Goal: Transaction & Acquisition: Purchase product/service

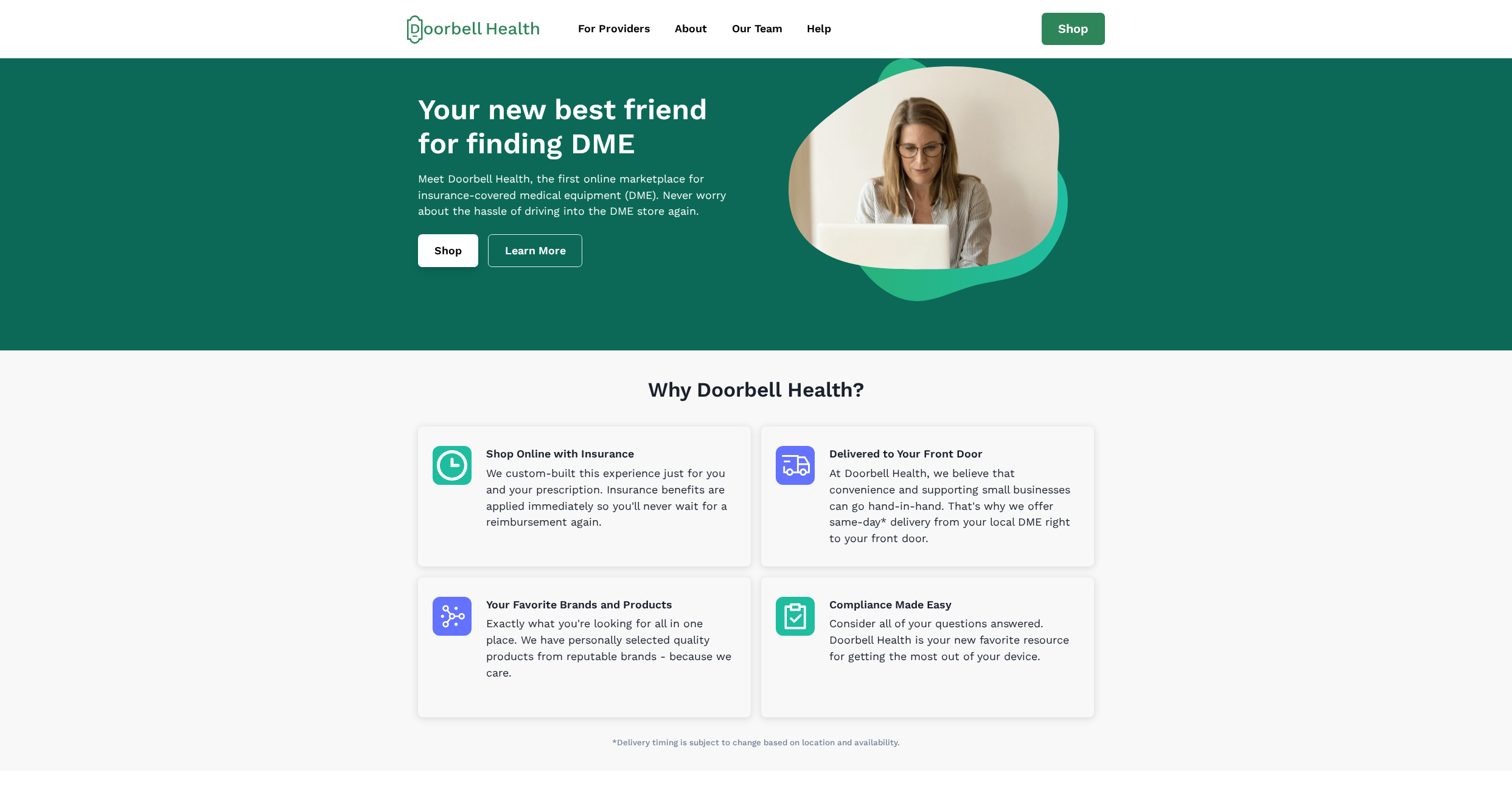
click at [460, 256] on link "Shop" at bounding box center [448, 250] width 60 height 33
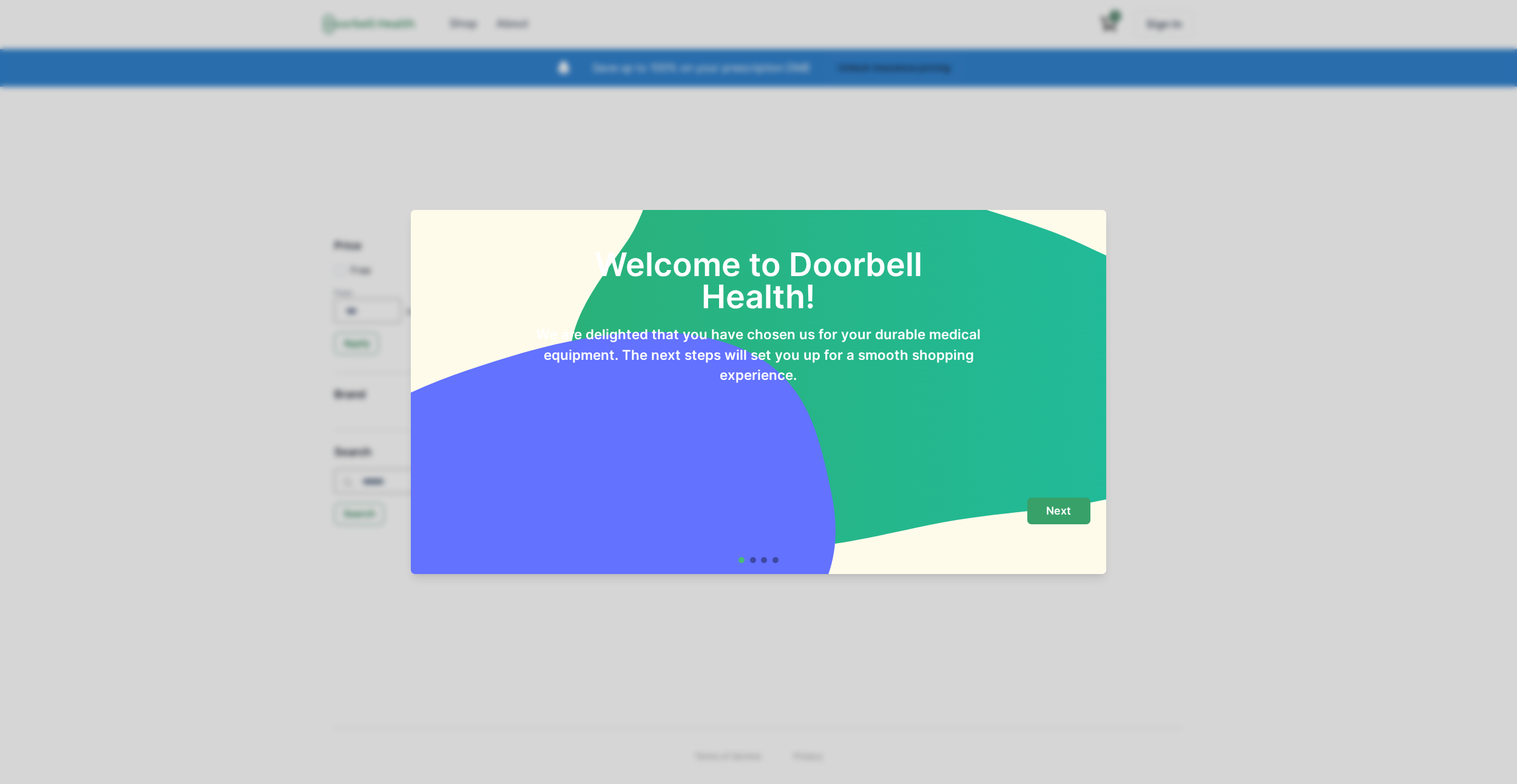
click at [1067, 523] on button "Next" at bounding box center [1059, 510] width 63 height 27
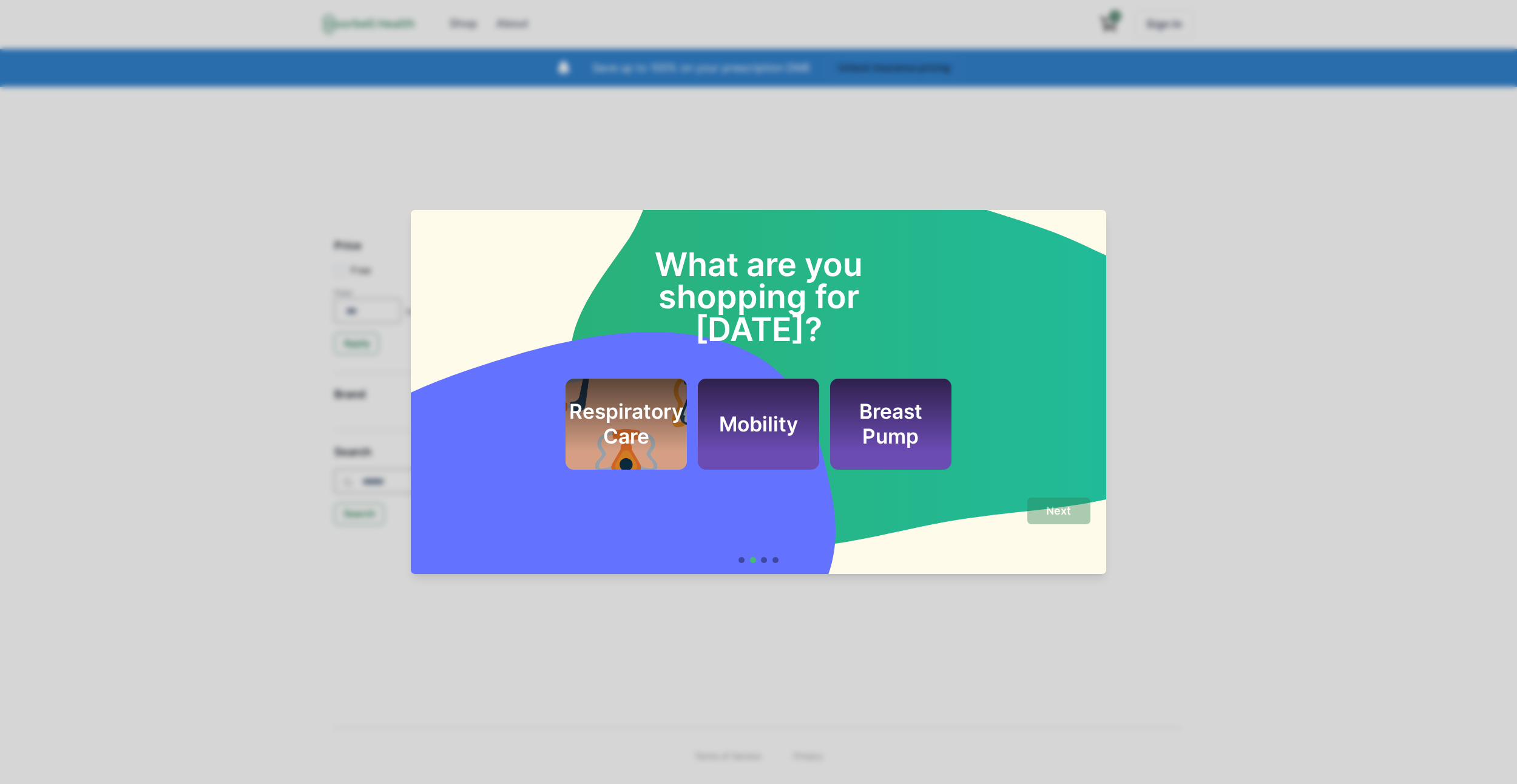
click at [697, 387] on div "Respiratory Care Mobility Breast Pump" at bounding box center [758, 423] width 386 height 91
click at [631, 399] on h2 "Respiratory Care" at bounding box center [626, 423] width 114 height 49
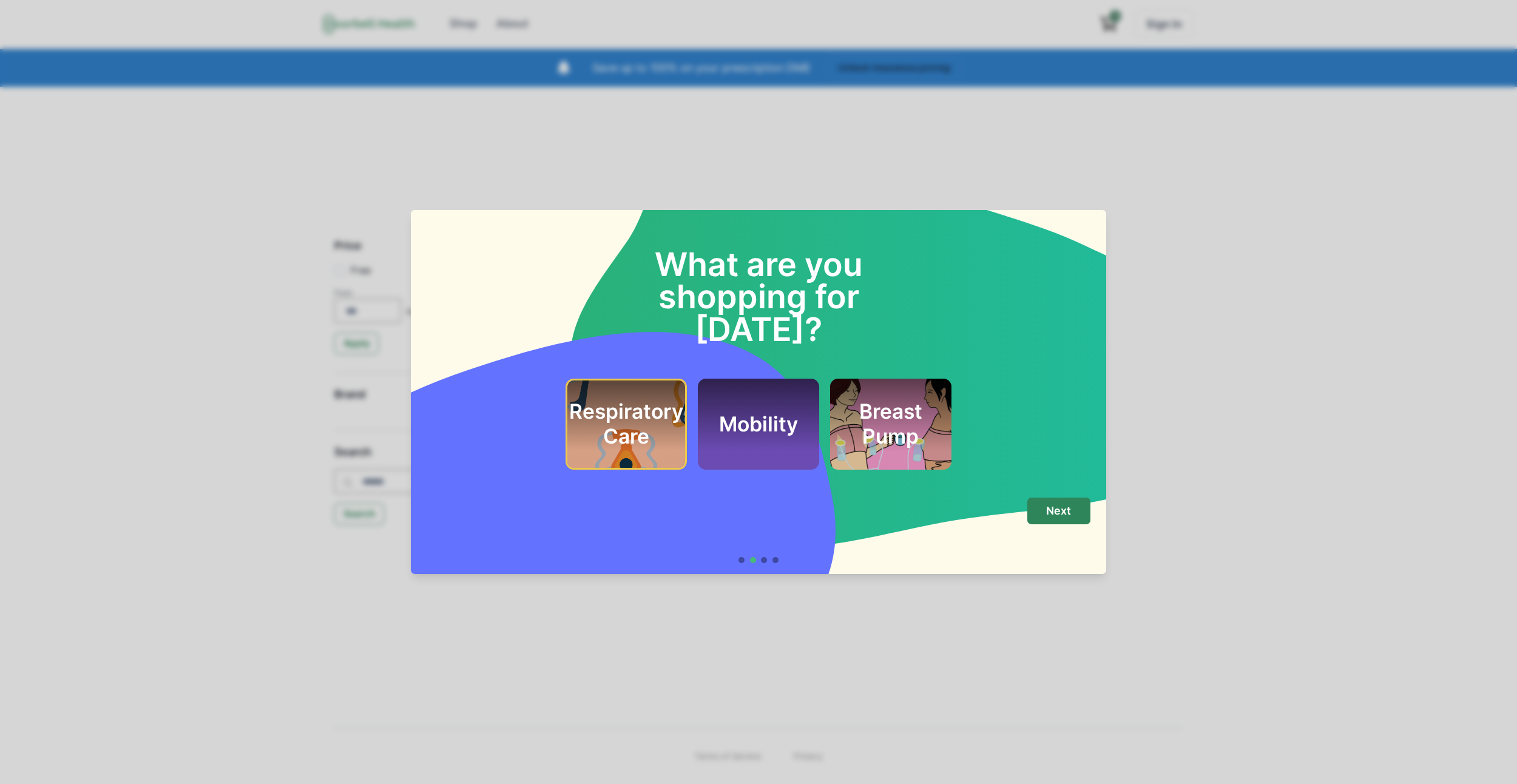
click at [899, 399] on h2 "Breast Pump" at bounding box center [890, 423] width 89 height 49
click at [1045, 518] on button "Next" at bounding box center [1059, 510] width 63 height 27
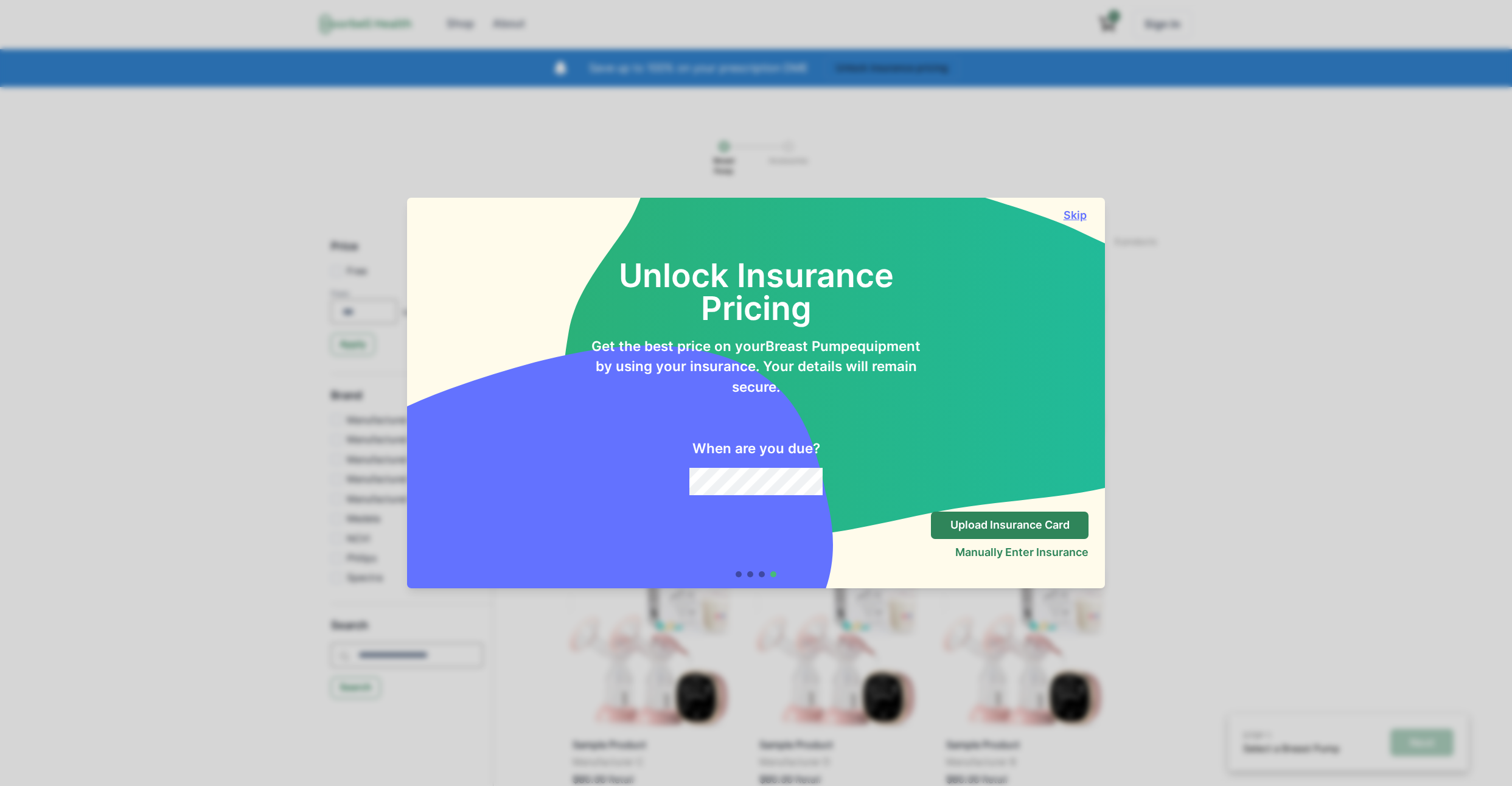
click at [1082, 216] on button "Skip" at bounding box center [1074, 215] width 27 height 13
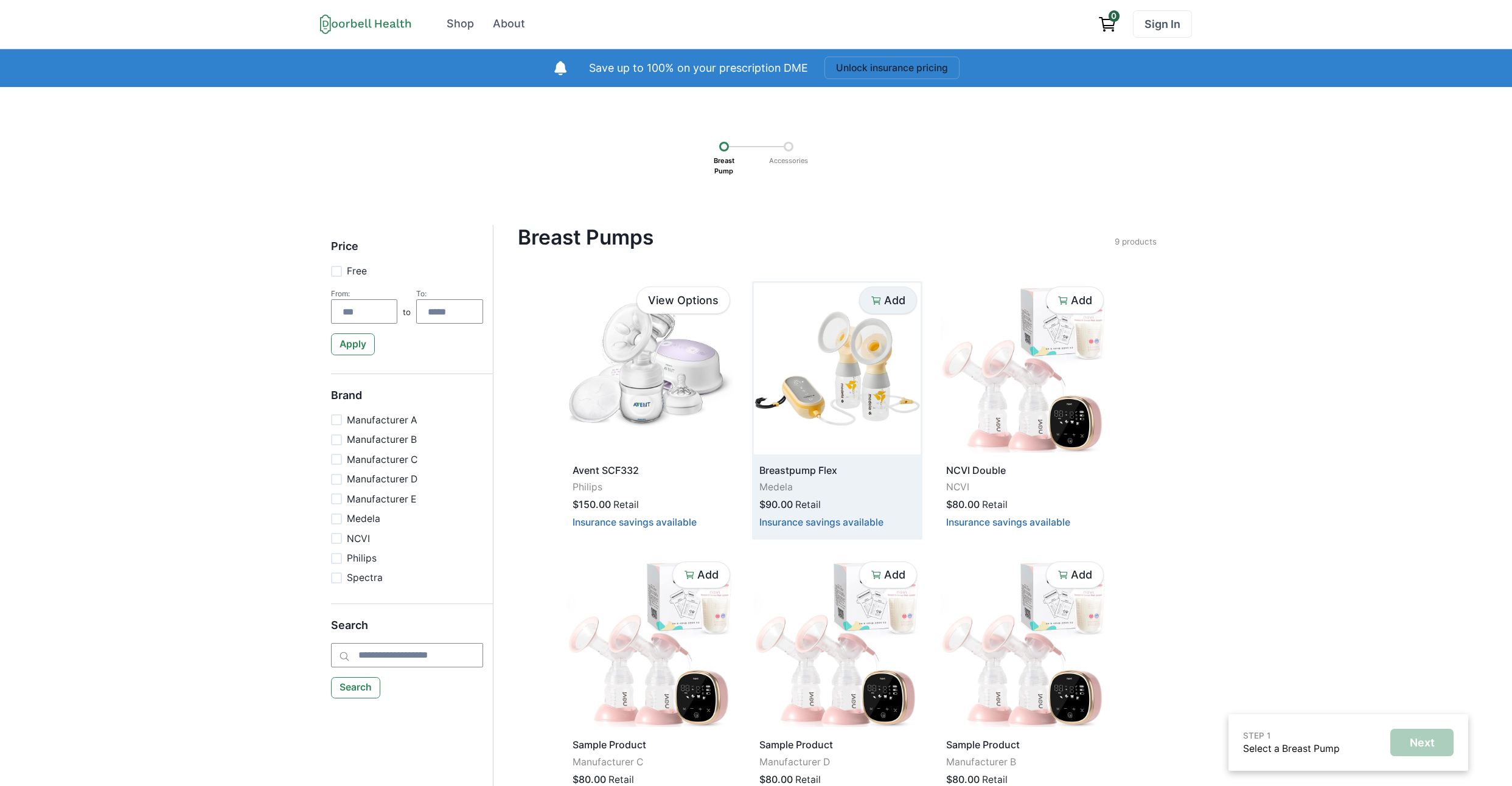
click at [884, 303] on p "Add" at bounding box center [894, 300] width 21 height 13
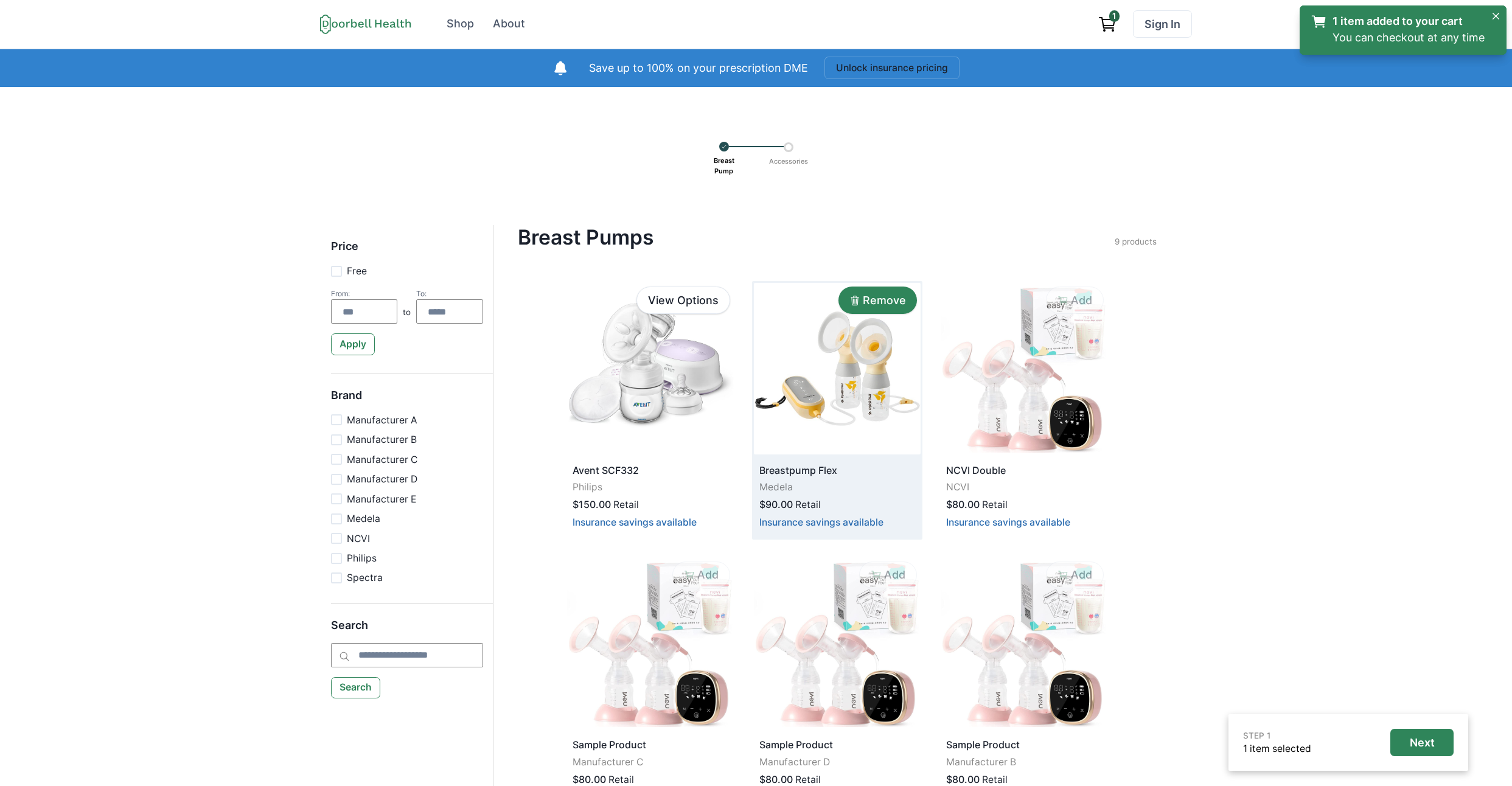
click at [890, 304] on p "Remove" at bounding box center [883, 300] width 43 height 13
